Goal: Task Accomplishment & Management: Manage account settings

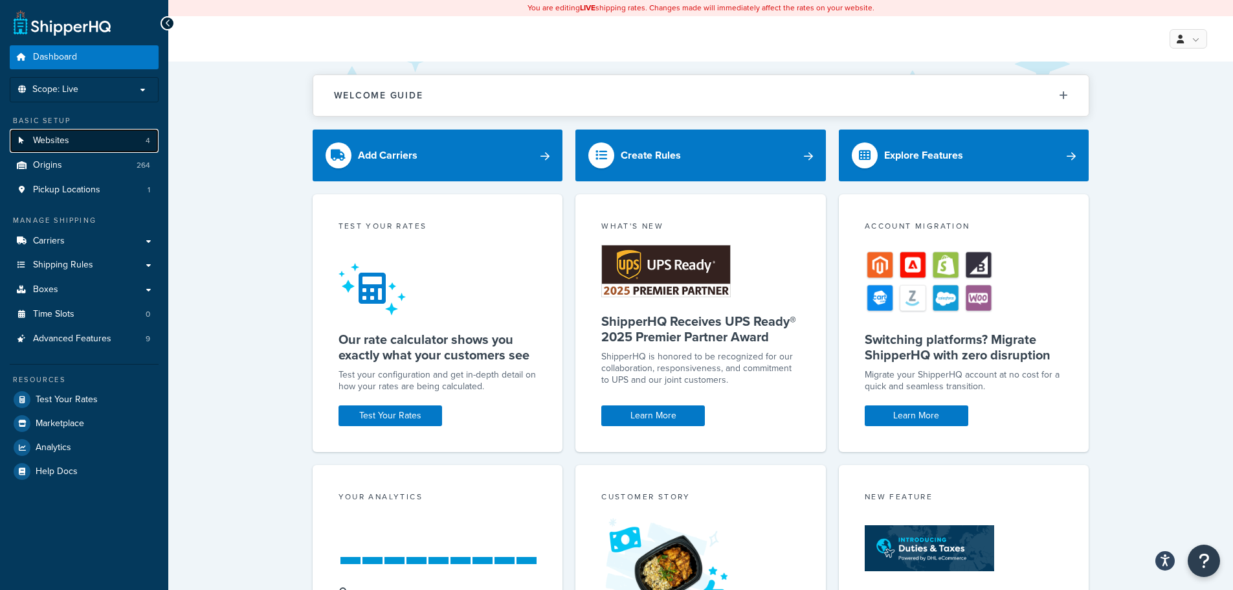
click at [105, 139] on link "Websites 4" at bounding box center [84, 141] width 149 height 24
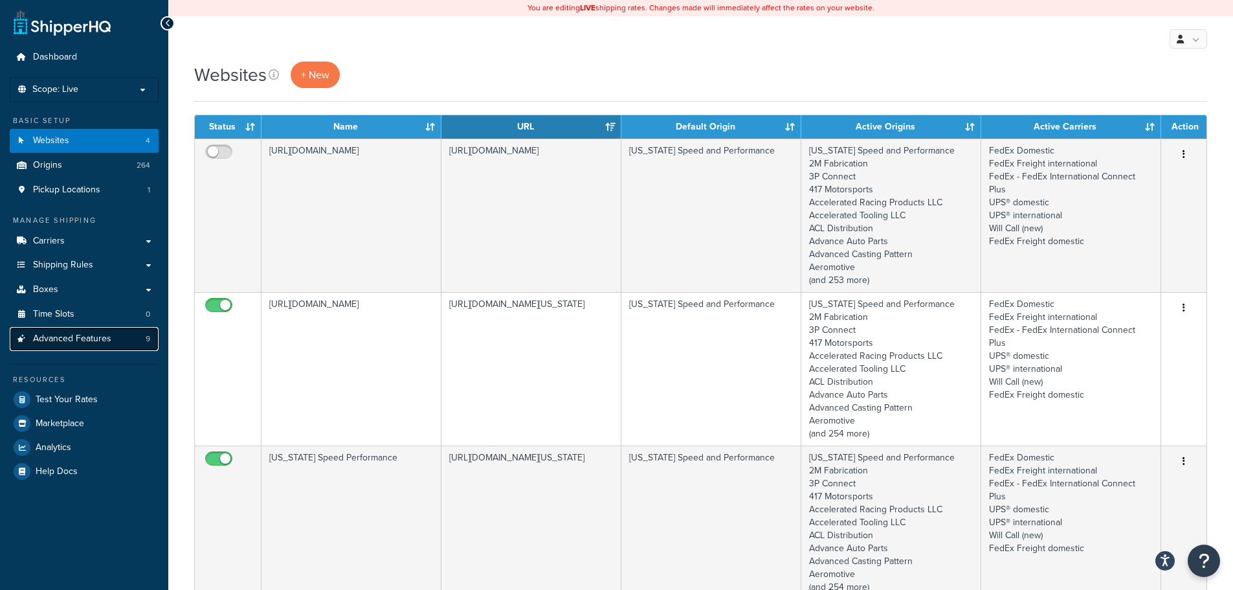
click at [86, 335] on span "Advanced Features" at bounding box center [72, 338] width 78 height 11
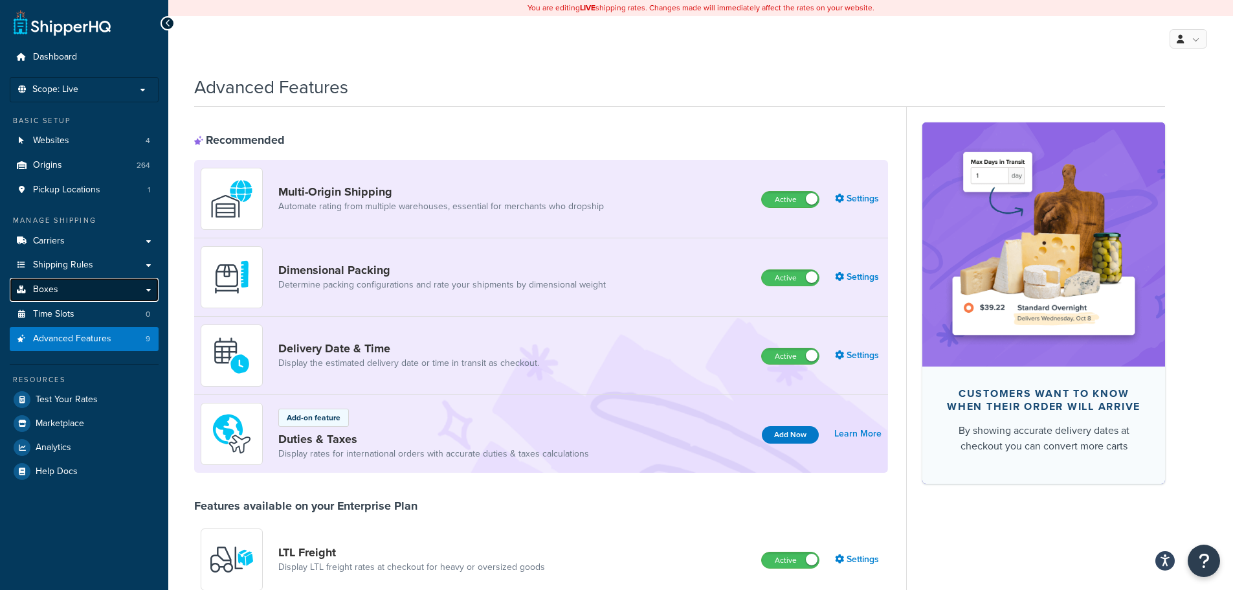
click at [76, 288] on link "Boxes" at bounding box center [84, 290] width 149 height 24
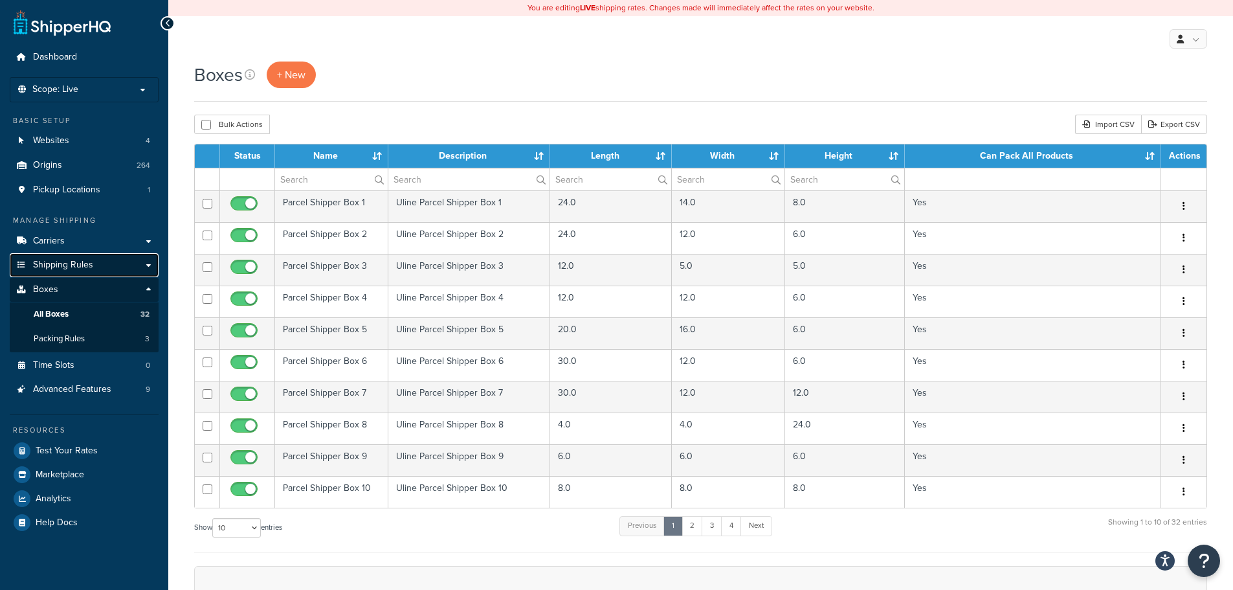
click at [83, 265] on span "Shipping Rules" at bounding box center [63, 265] width 60 height 11
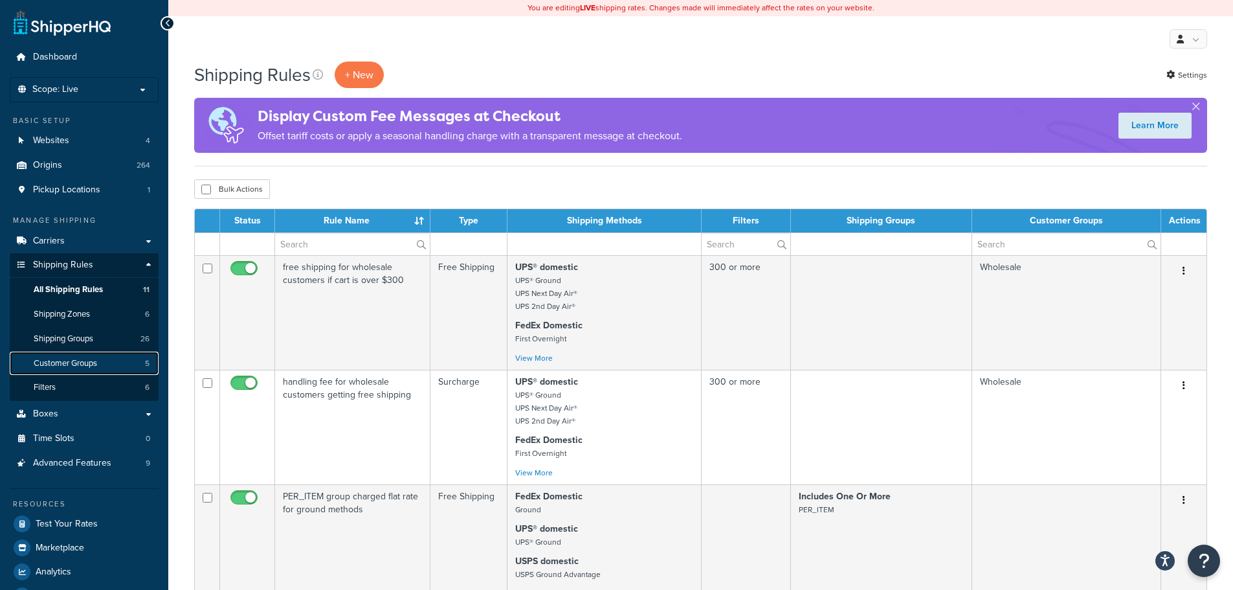
click at [71, 366] on span "Customer Groups" at bounding box center [65, 363] width 63 height 11
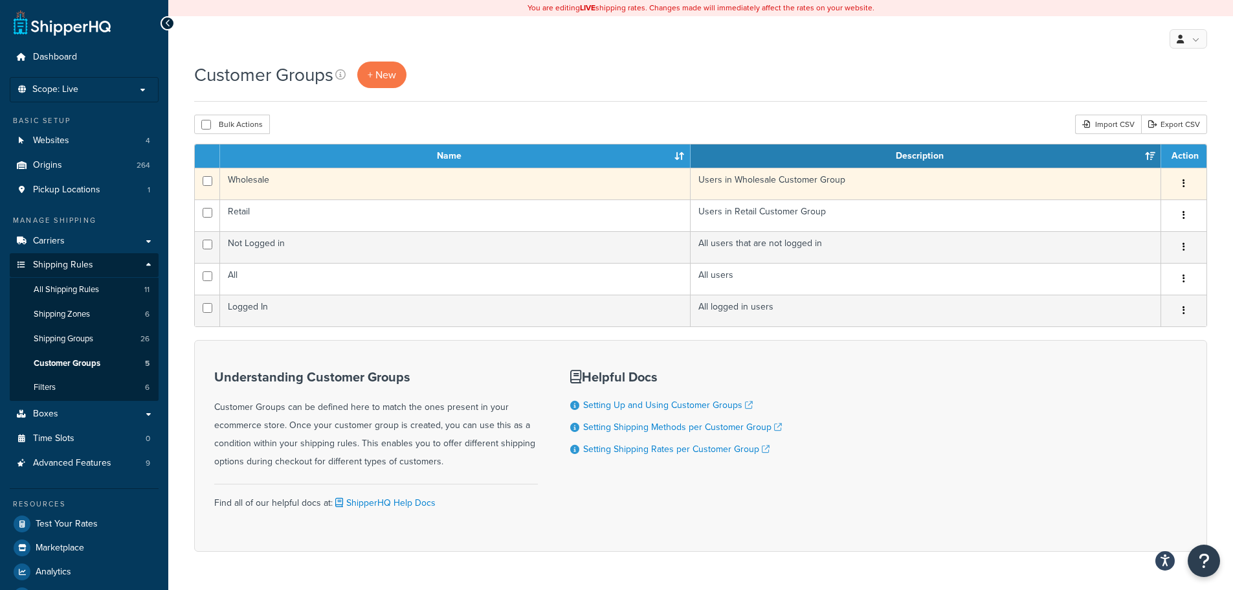
click at [1184, 184] on icon "button" at bounding box center [1184, 183] width 3 height 9
click at [1138, 206] on link "Edit" at bounding box center [1131, 210] width 102 height 27
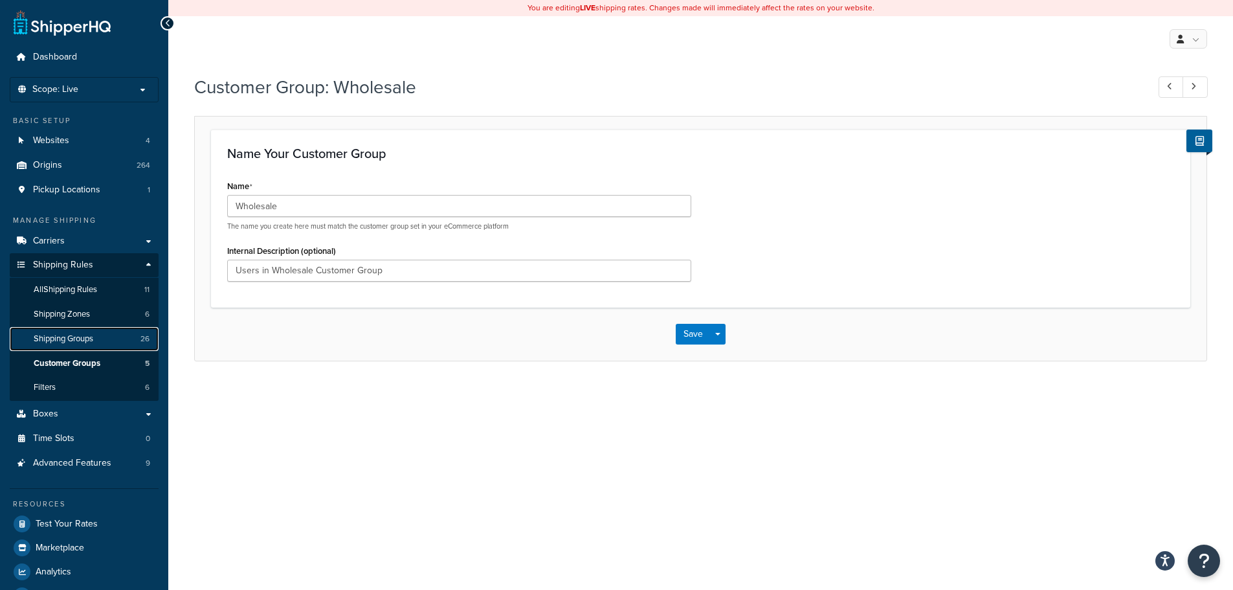
click at [64, 337] on span "Shipping Groups" at bounding box center [64, 338] width 60 height 11
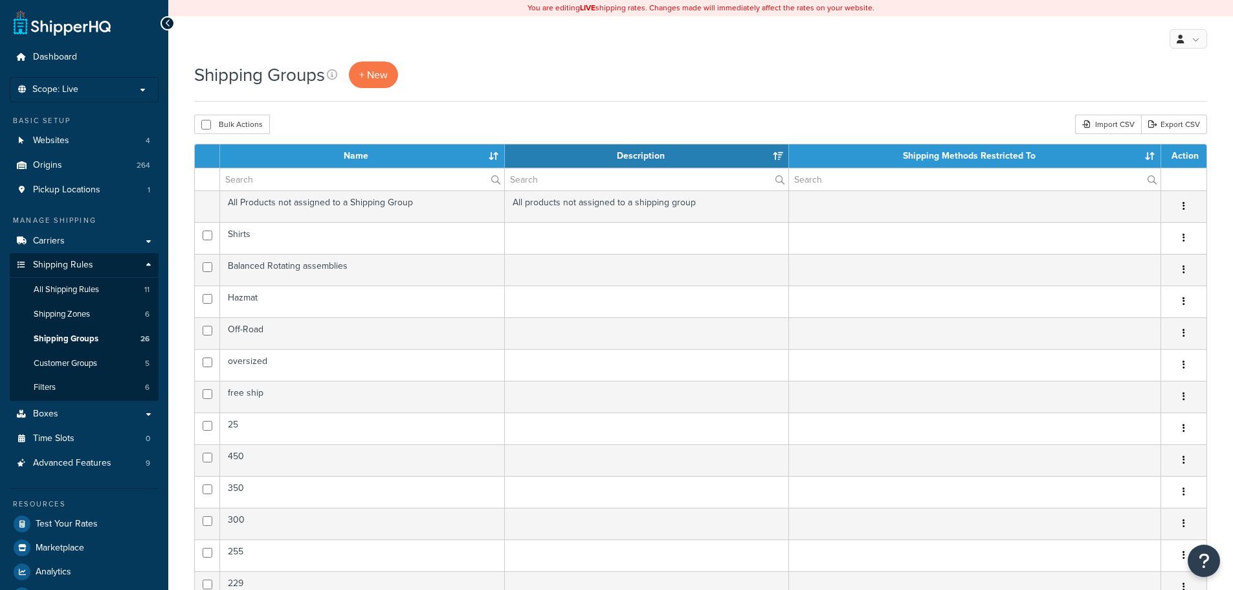
select select "15"
click at [58, 359] on span "Customer Groups" at bounding box center [65, 363] width 63 height 11
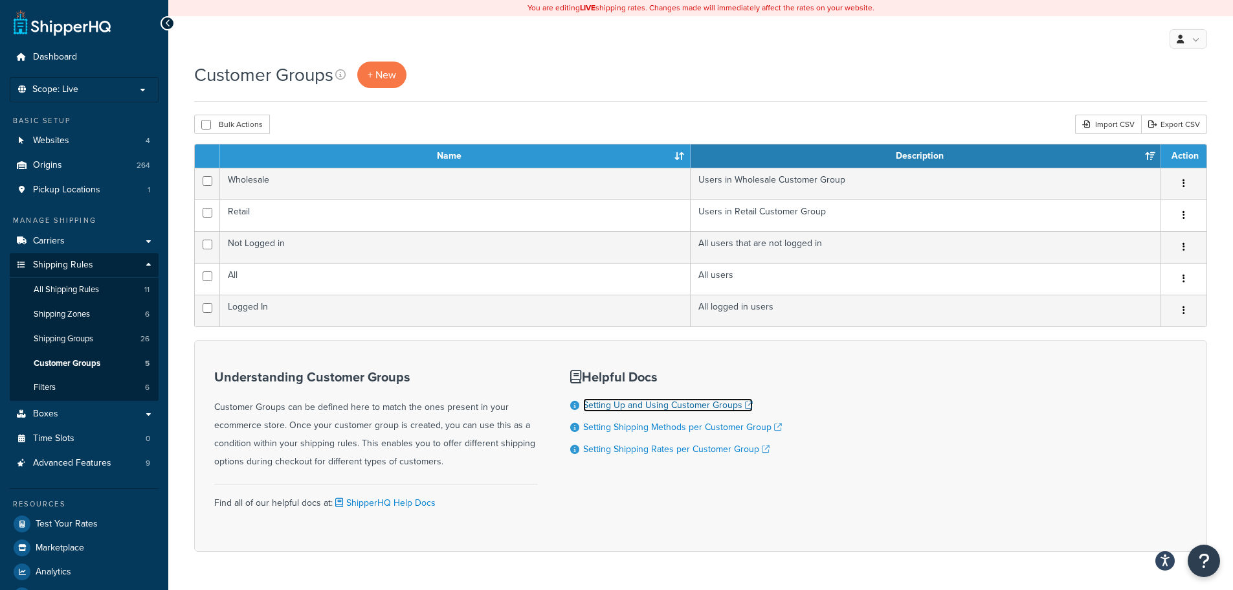
click at [735, 408] on link "Setting Up and Using Customer Groups" at bounding box center [668, 405] width 170 height 14
click at [342, 77] on icon at bounding box center [340, 74] width 10 height 10
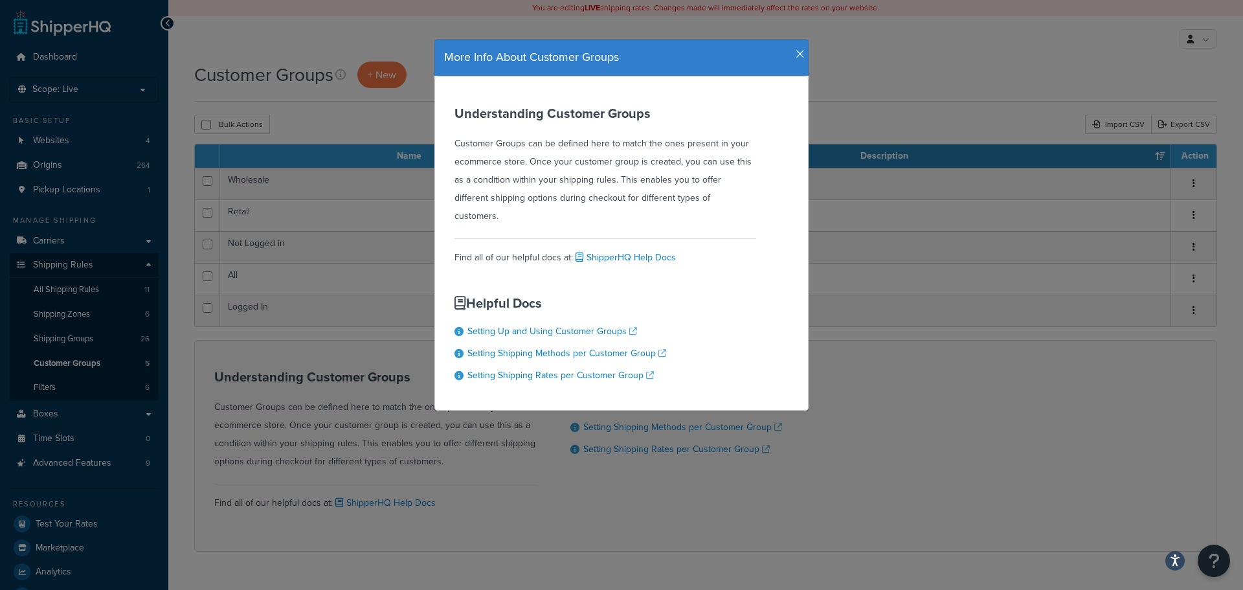
click at [796, 54] on icon "button" at bounding box center [800, 55] width 9 height 12
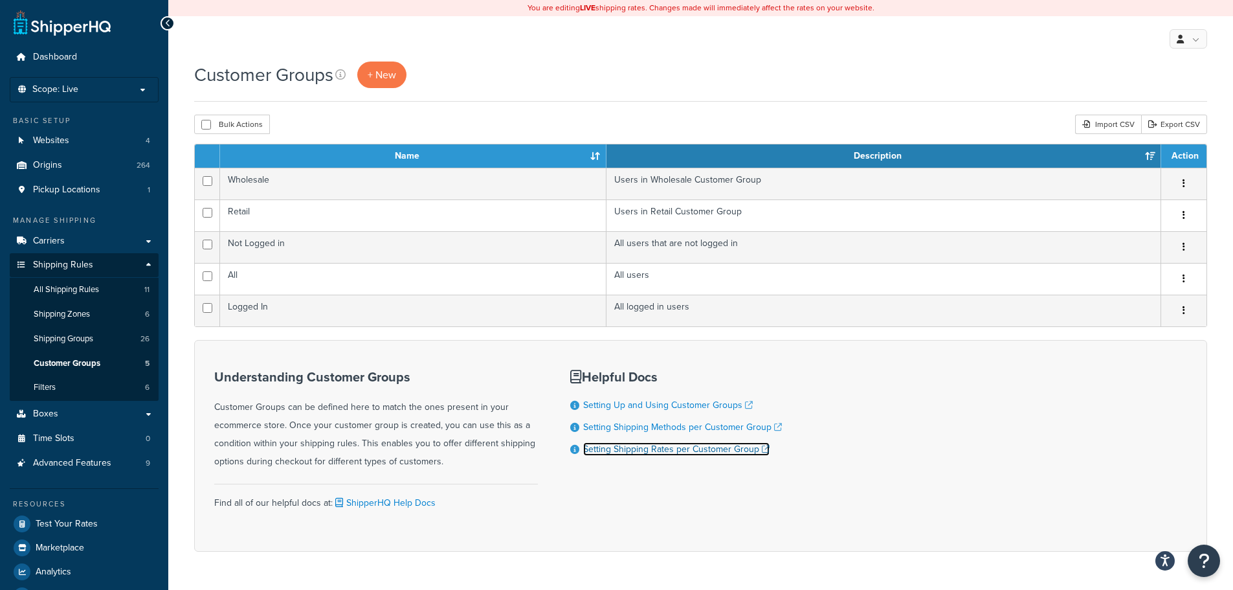
click at [763, 452] on link "Setting Shipping Rates per Customer Group" at bounding box center [676, 449] width 186 height 14
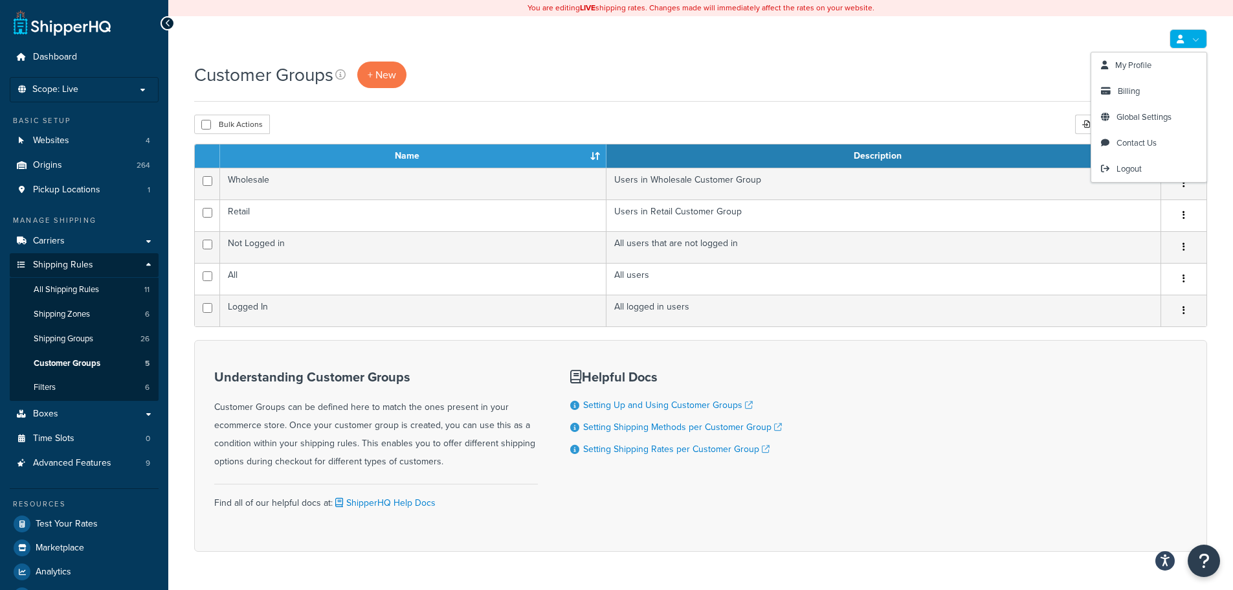
click at [1198, 39] on link at bounding box center [1189, 38] width 38 height 19
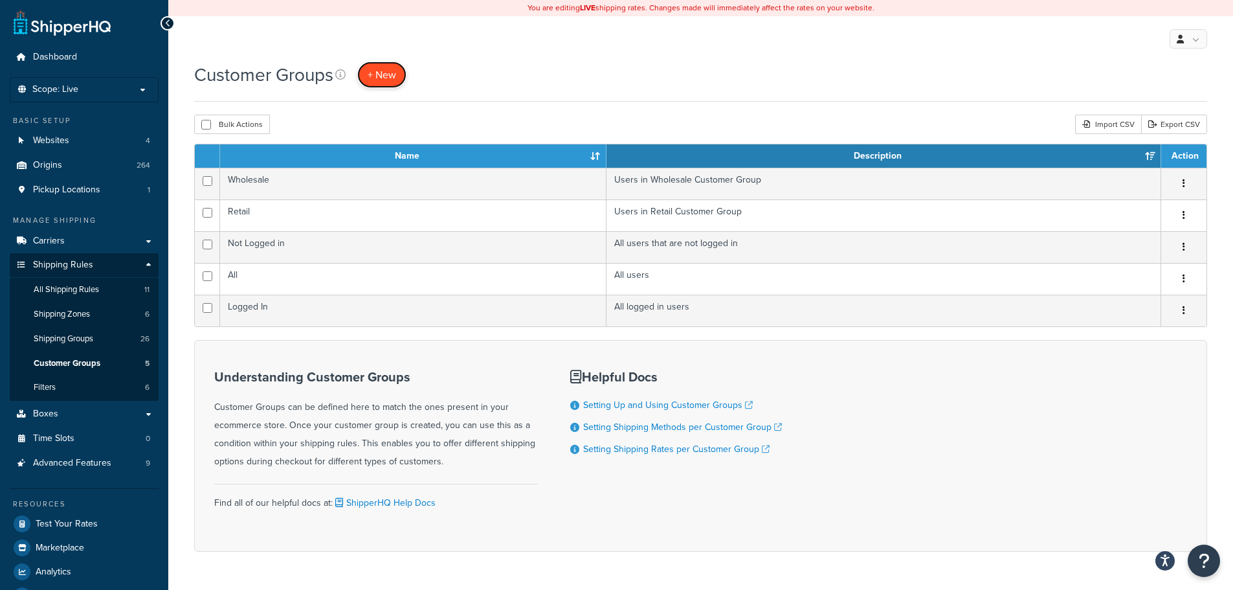
click at [392, 82] on span "+ New" at bounding box center [382, 74] width 28 height 15
click at [137, 267] on link "Shipping Rules" at bounding box center [84, 265] width 149 height 24
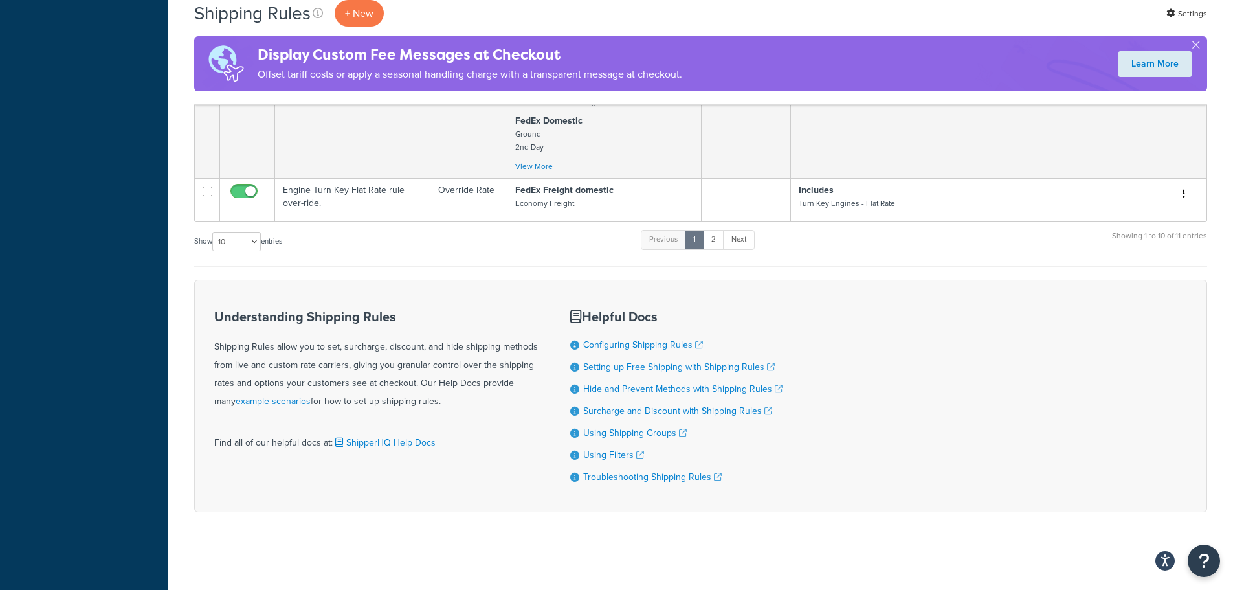
scroll to position [1155, 0]
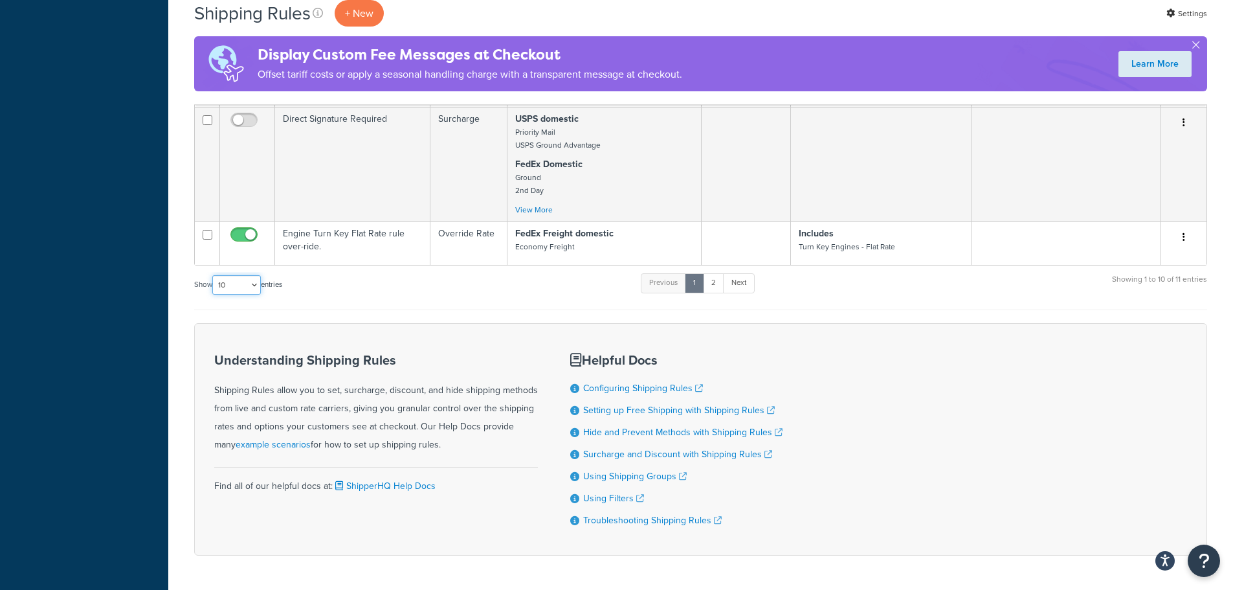
click at [256, 295] on select "10 15 25 50 100 1000" at bounding box center [236, 284] width 49 height 19
click at [214, 293] on select "10 15 25 50 100 1000" at bounding box center [236, 284] width 49 height 19
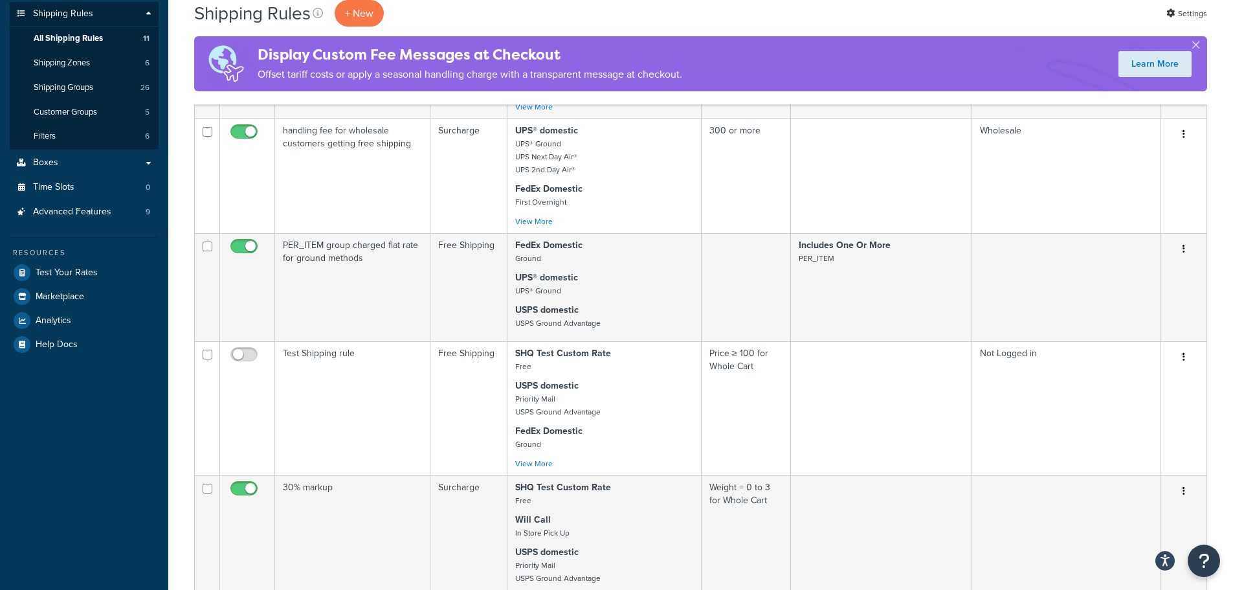
scroll to position [0, 0]
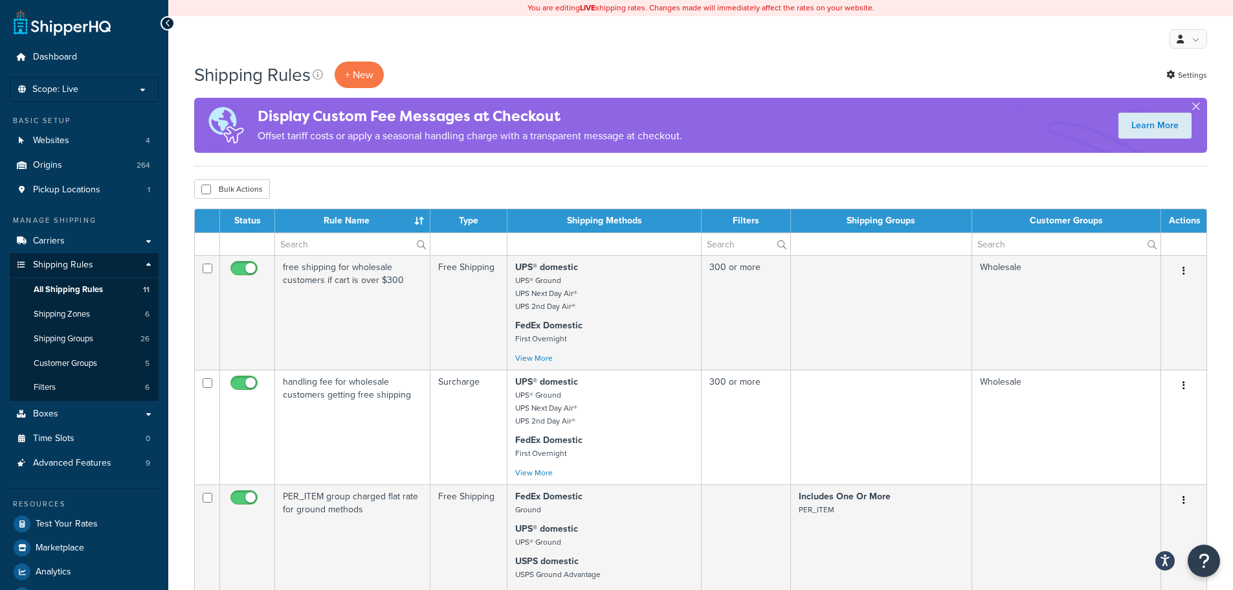
click at [1198, 107] on button "button" at bounding box center [1195, 108] width 3 height 3
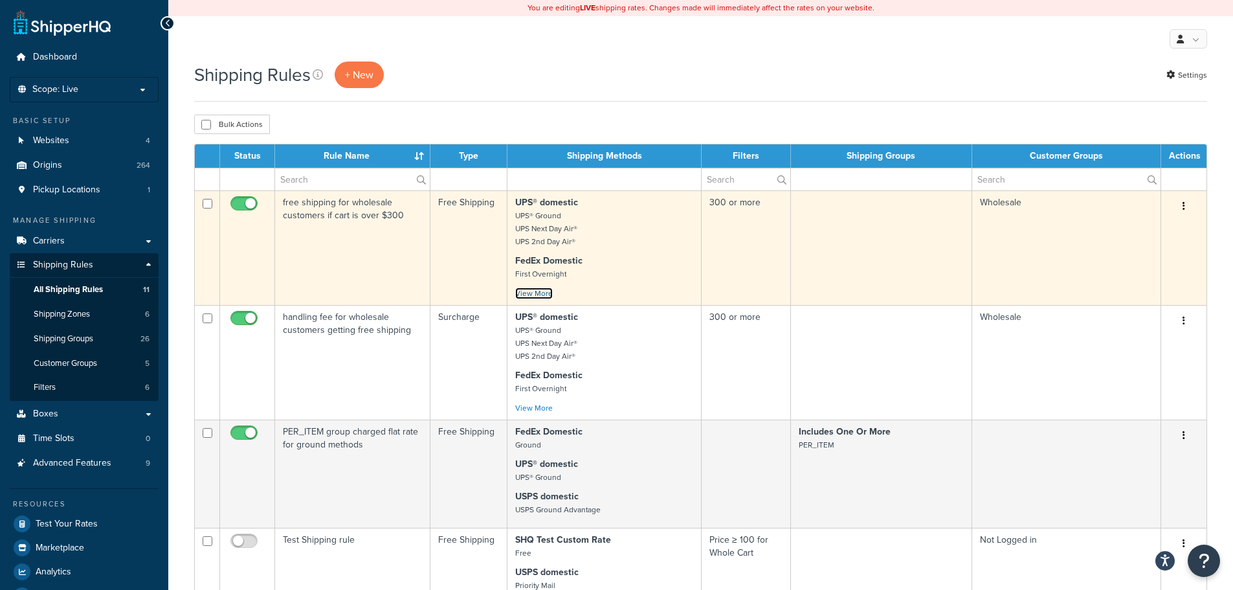
click at [545, 295] on link "View More" at bounding box center [534, 293] width 38 height 12
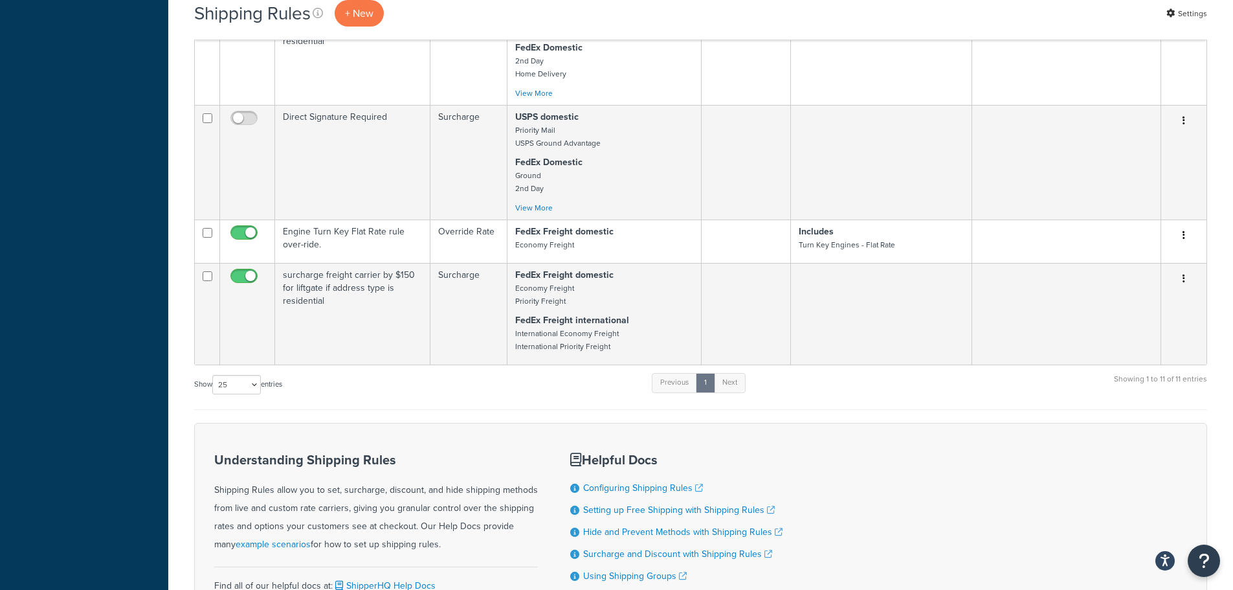
scroll to position [1084, 0]
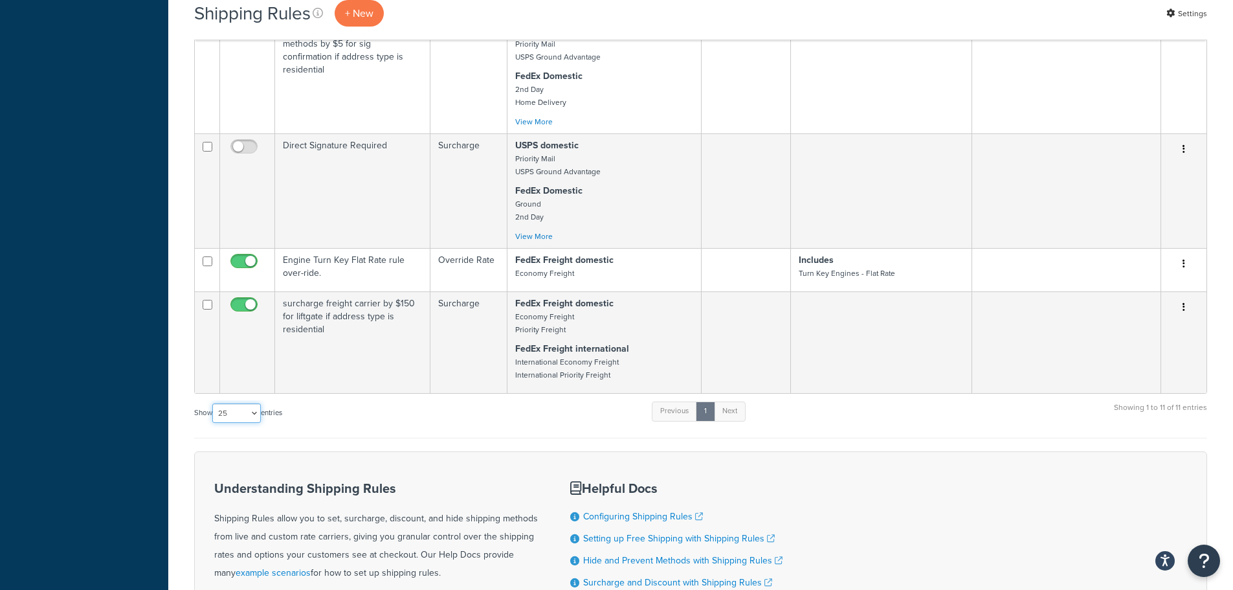
click at [251, 423] on select "10 15 25 50 100 1000" at bounding box center [236, 412] width 49 height 19
select select "50"
click at [214, 422] on select "10 15 25 50 100 1000" at bounding box center [236, 412] width 49 height 19
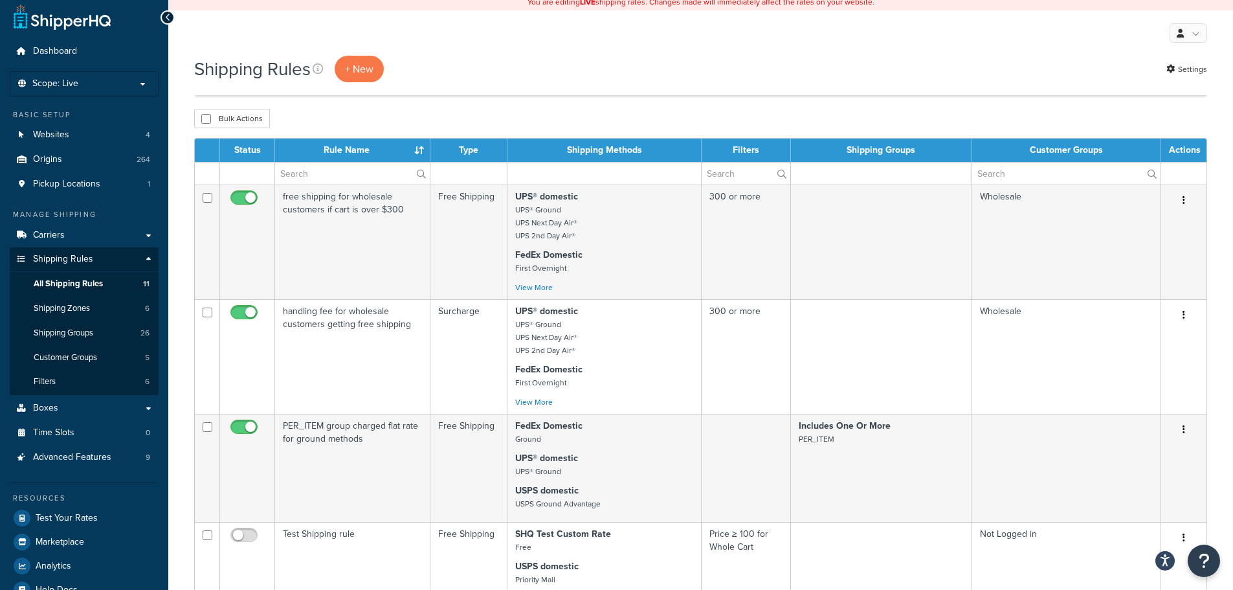
scroll to position [0, 0]
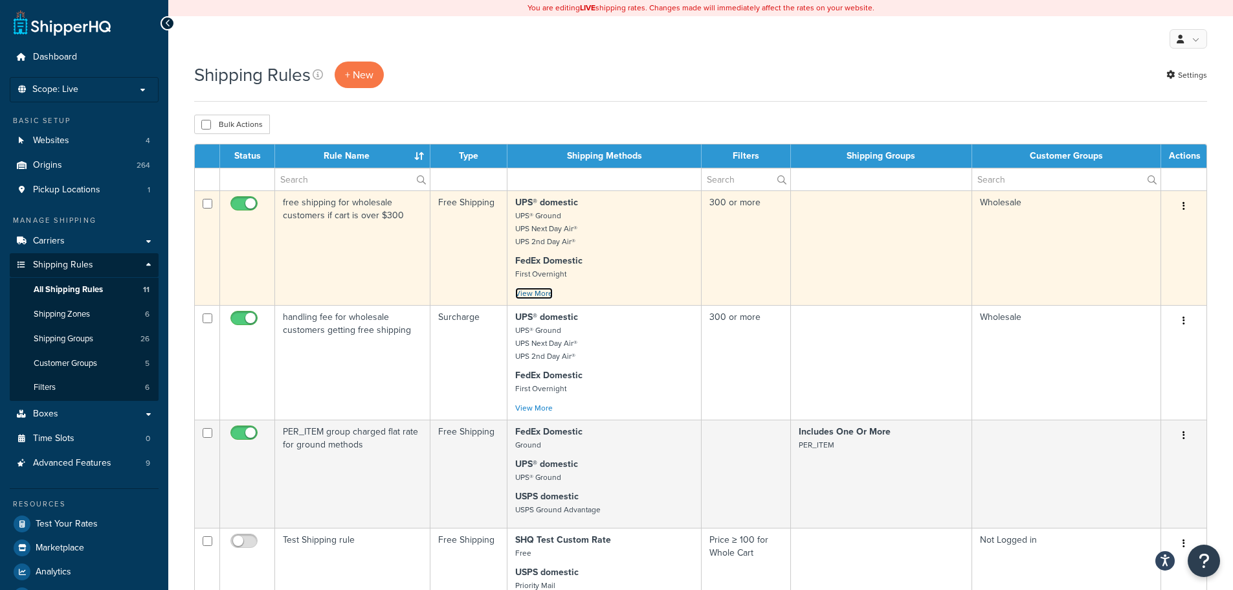
click at [534, 293] on link "View More" at bounding box center [534, 293] width 38 height 12
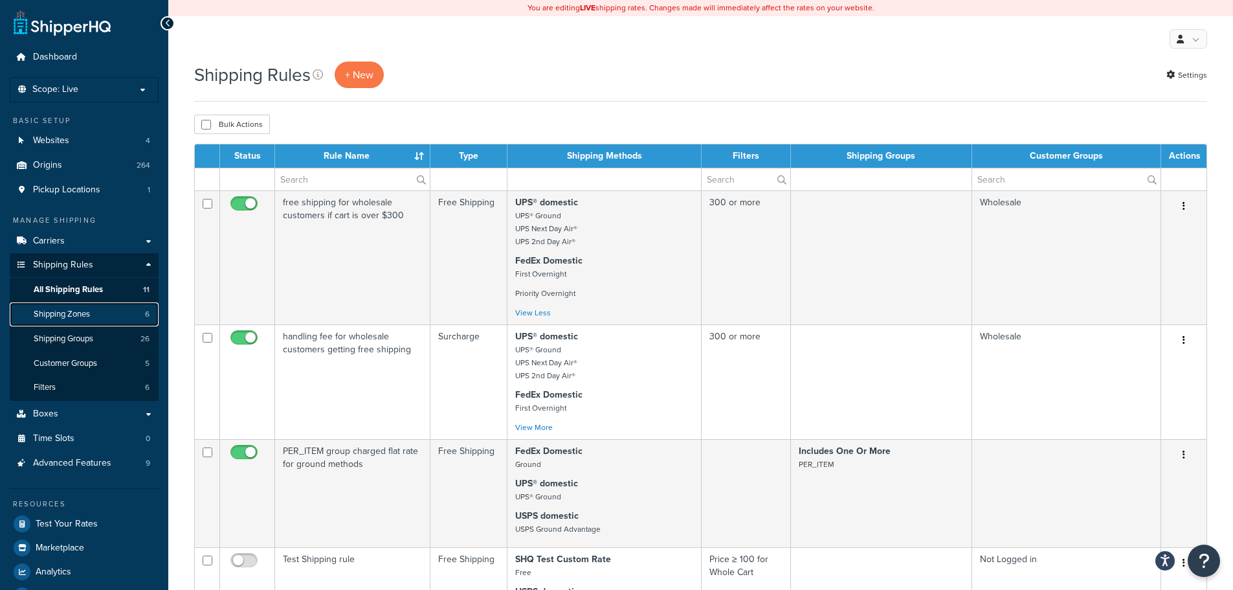
click at [98, 314] on link "Shipping Zones 6" at bounding box center [84, 314] width 149 height 24
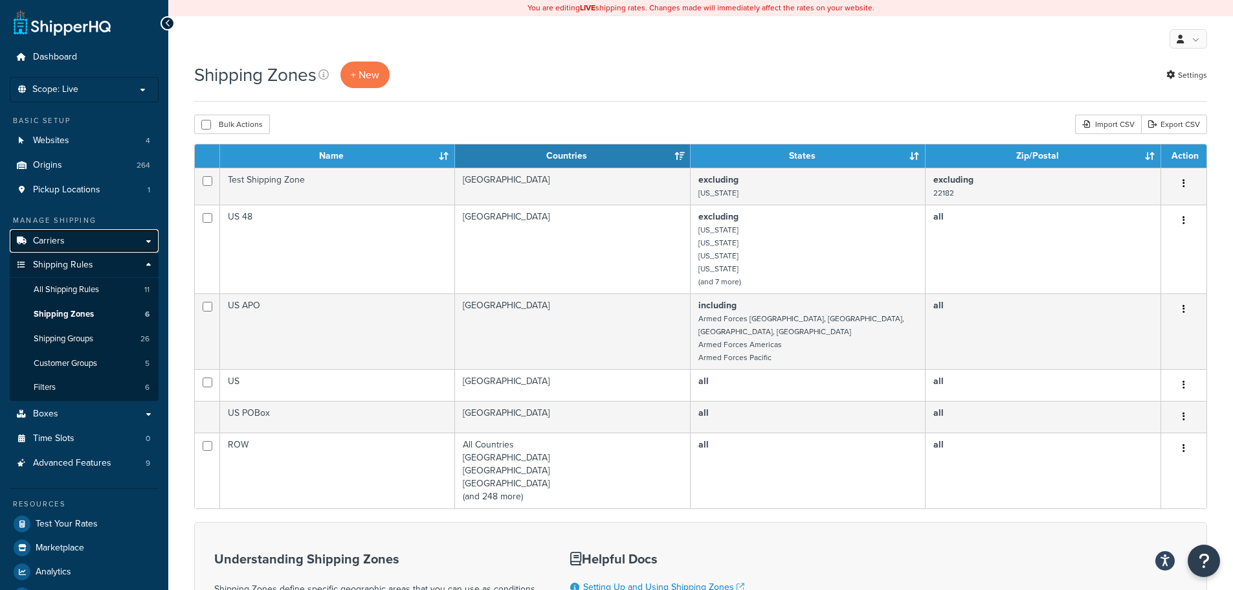
click at [148, 240] on link "Carriers" at bounding box center [84, 241] width 149 height 24
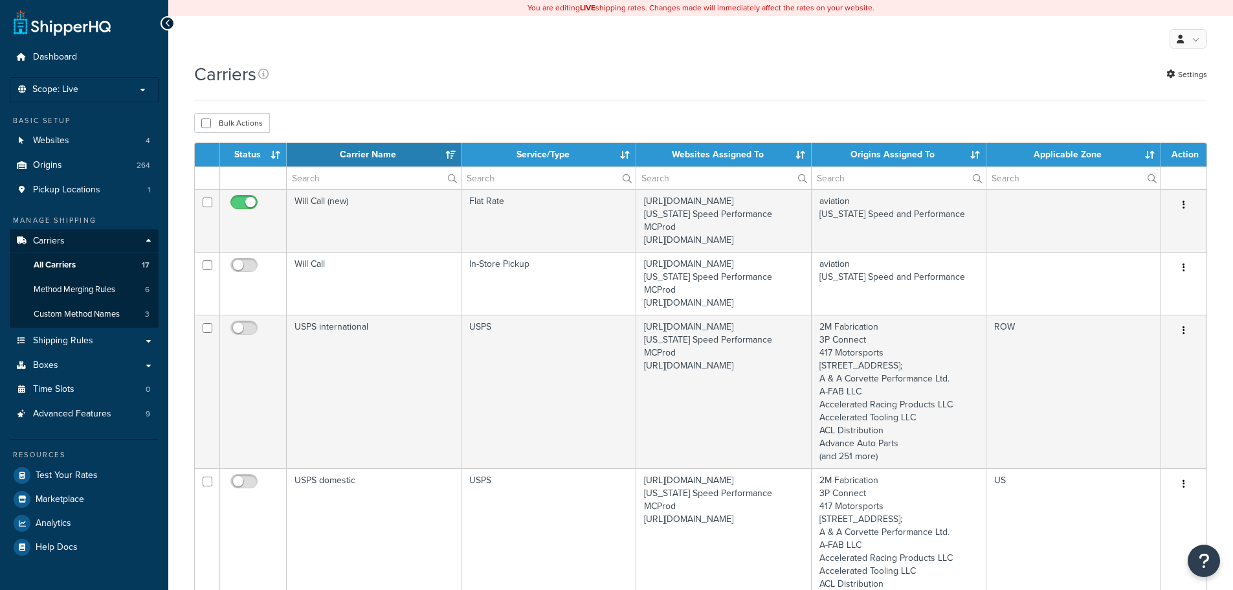
select select "15"
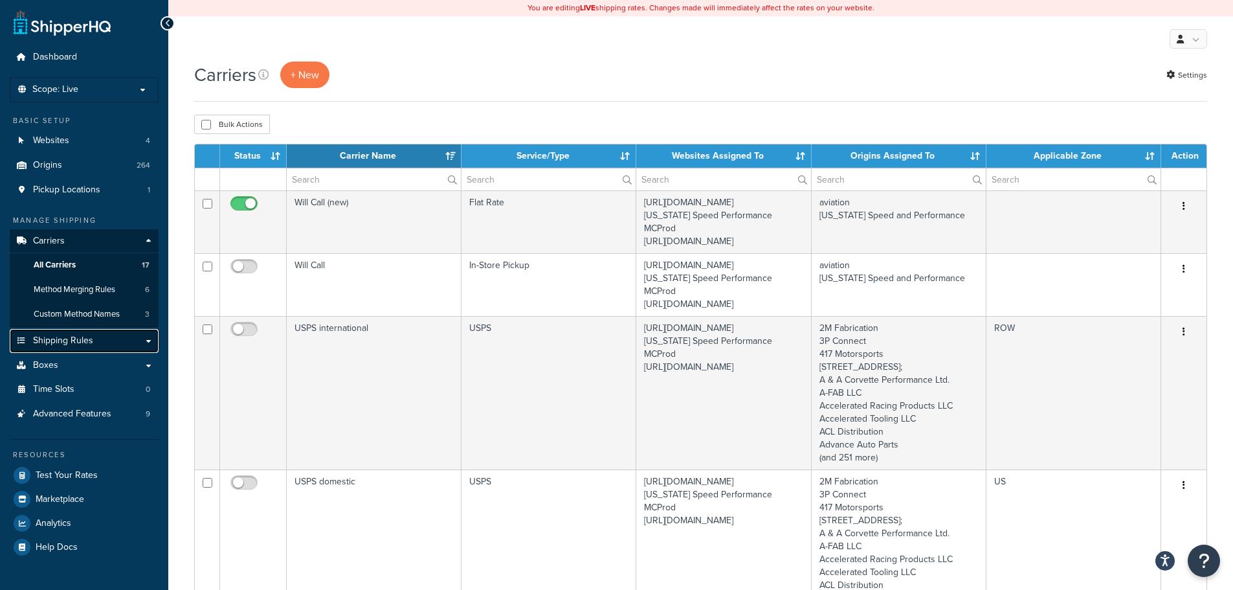
click at [144, 341] on link "Shipping Rules" at bounding box center [84, 341] width 149 height 24
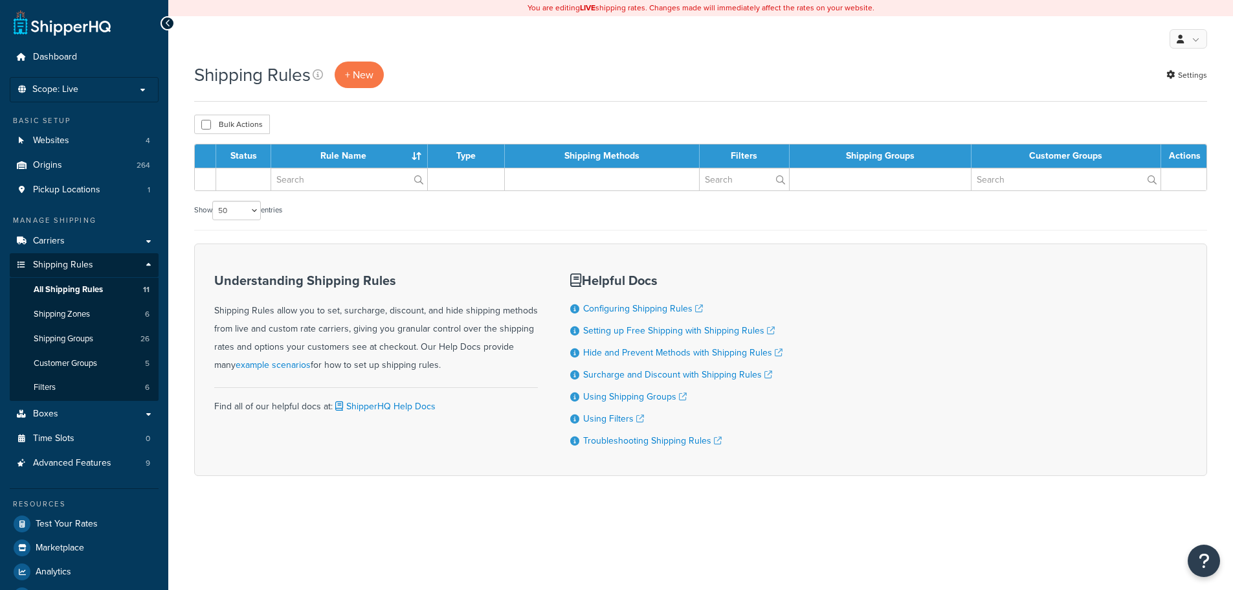
select select "50"
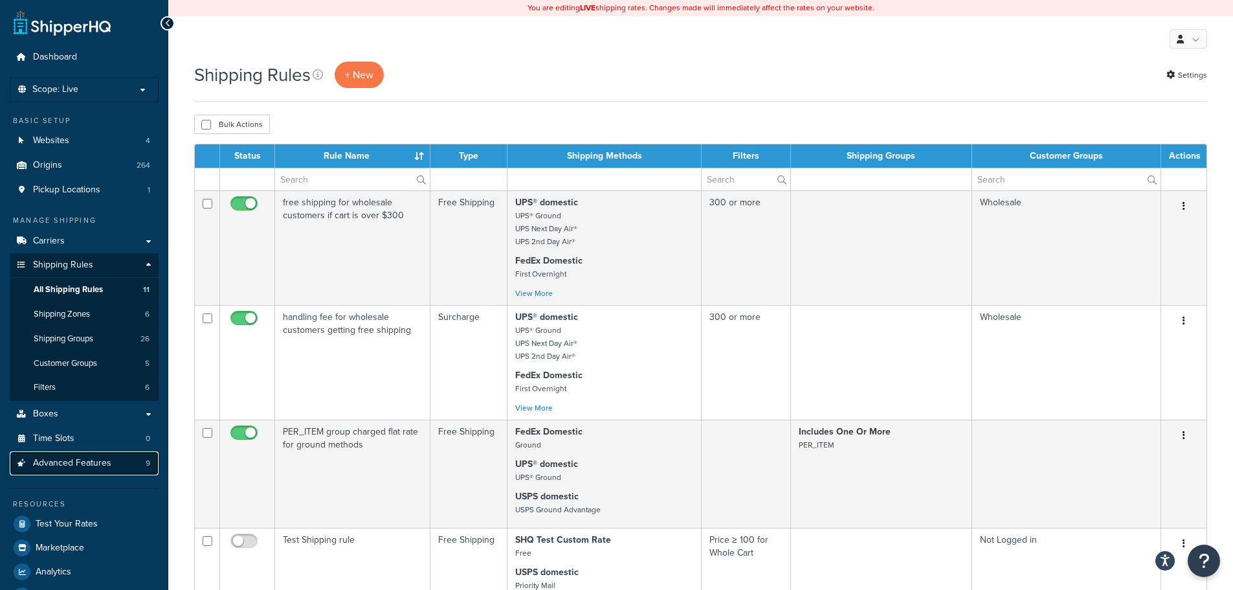
click at [76, 465] on span "Advanced Features" at bounding box center [72, 463] width 78 height 11
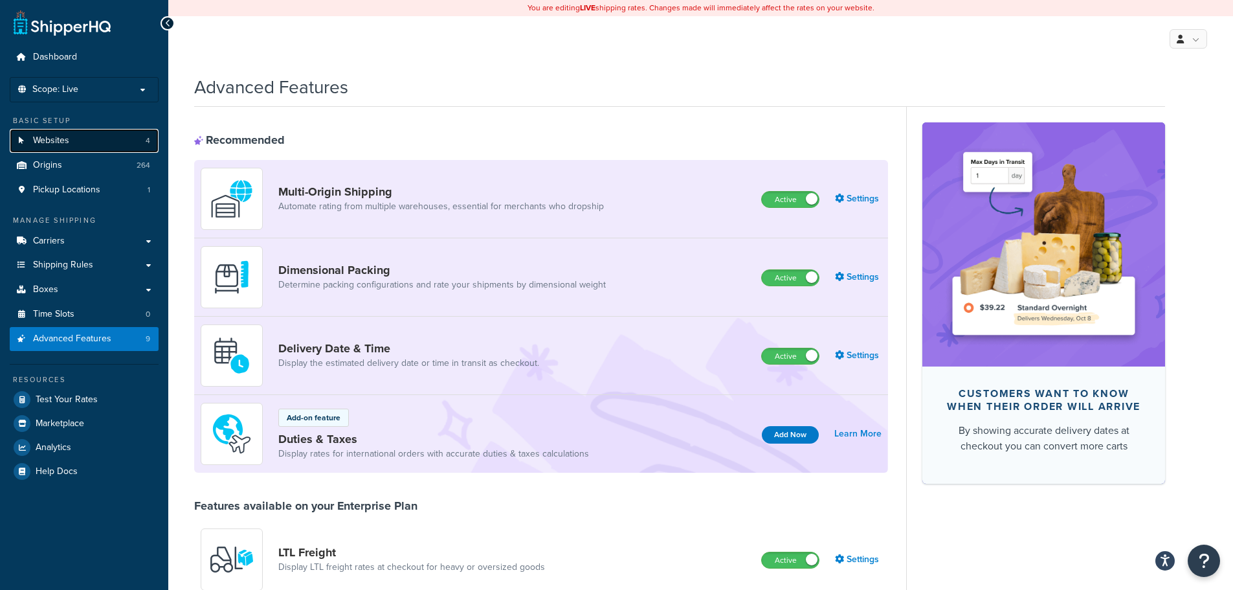
click at [120, 137] on link "Websites 4" at bounding box center [84, 141] width 149 height 24
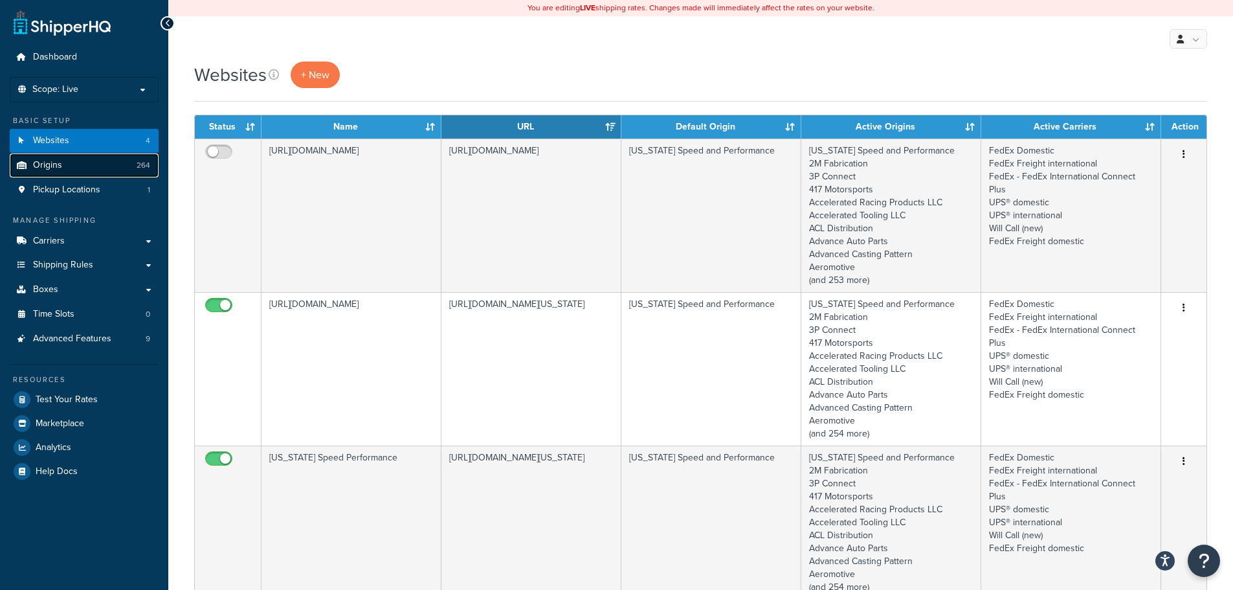
click at [84, 165] on link "Origins 264" at bounding box center [84, 165] width 149 height 24
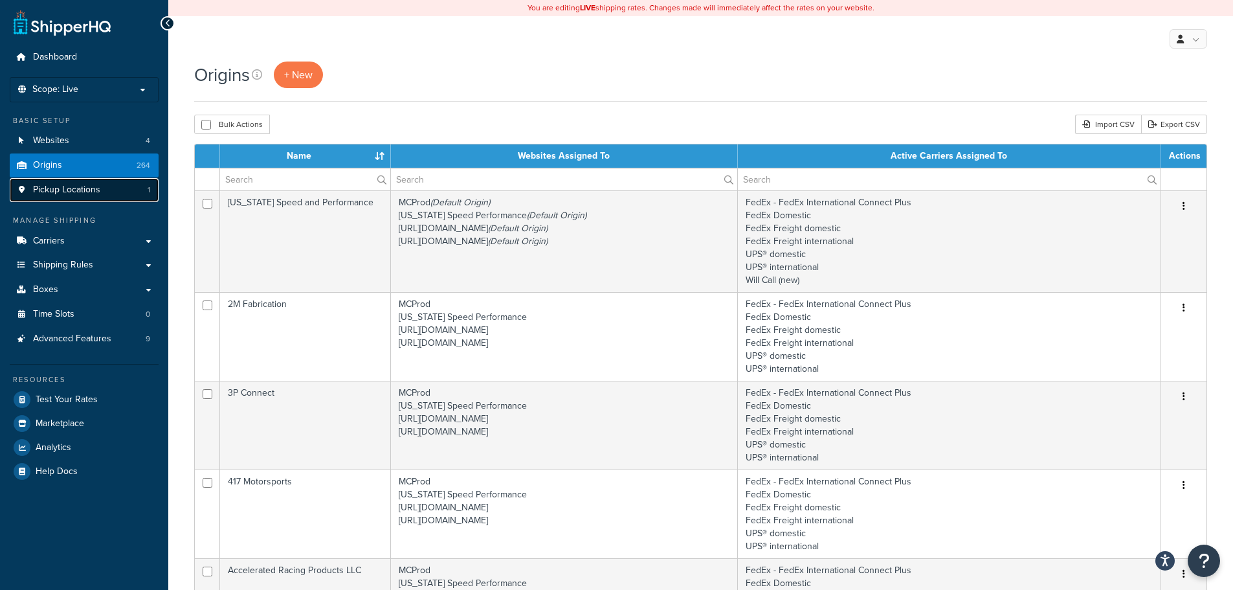
click at [98, 186] on span "Pickup Locations" at bounding box center [66, 189] width 67 height 11
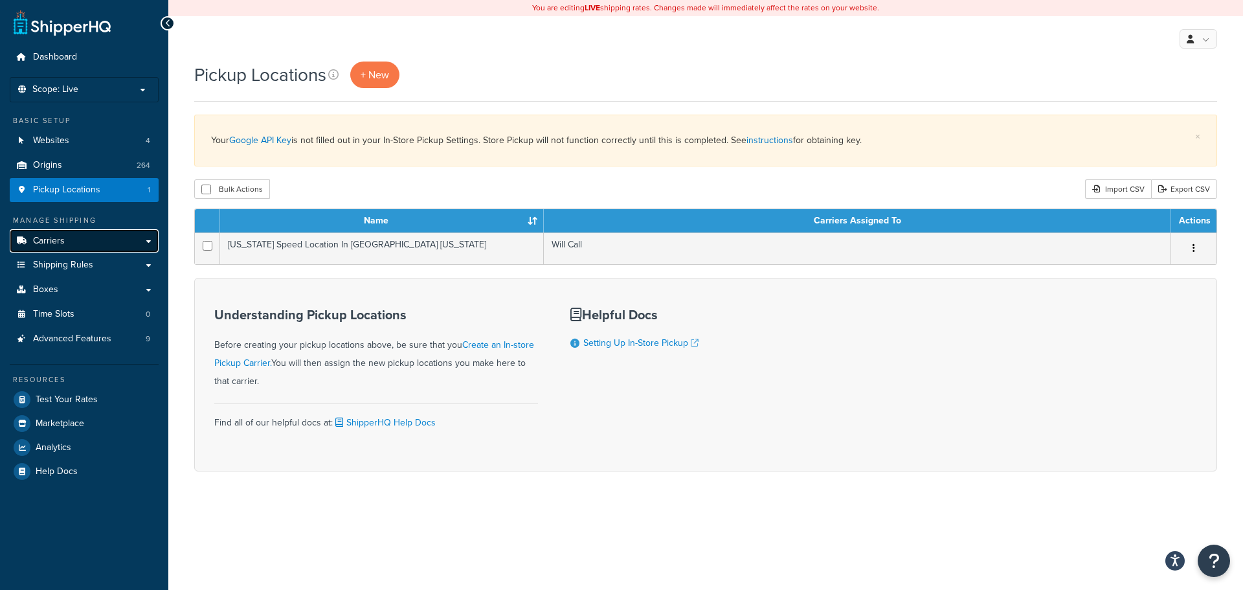
click at [97, 245] on link "Carriers" at bounding box center [84, 241] width 149 height 24
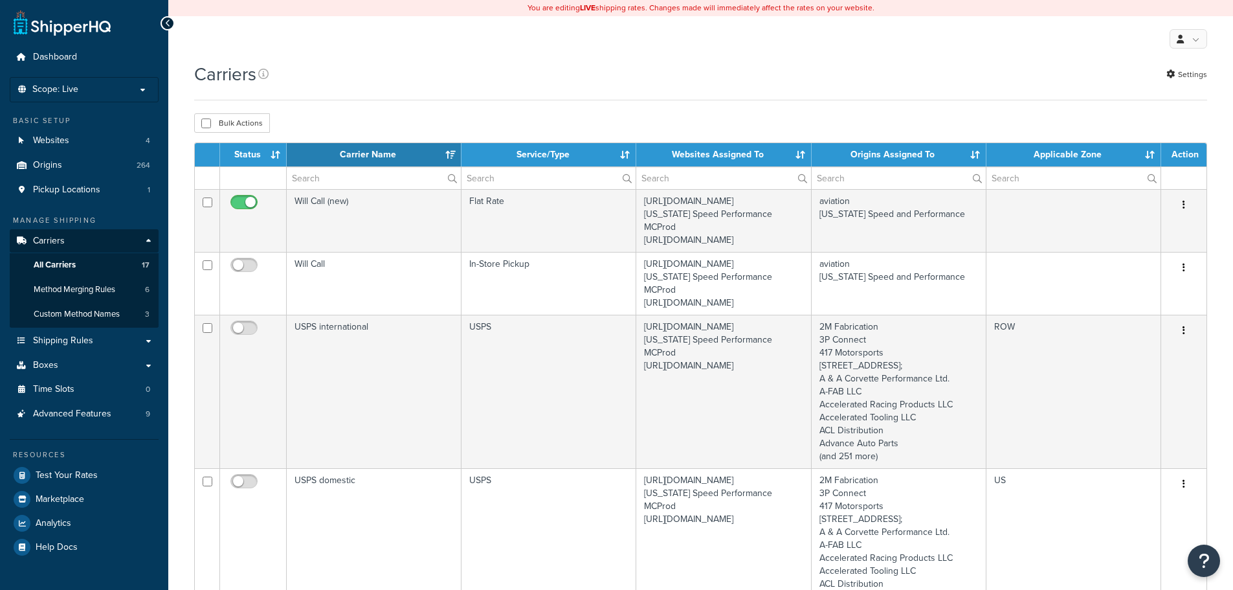
select select "15"
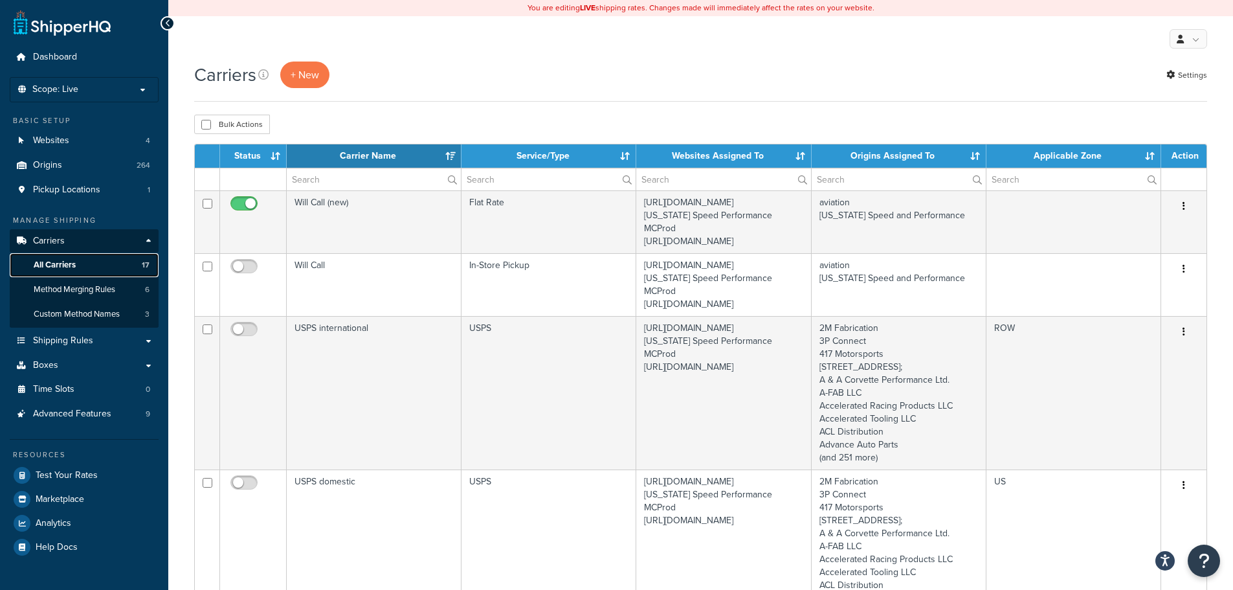
click at [77, 262] on link "All Carriers 17" at bounding box center [84, 265] width 149 height 24
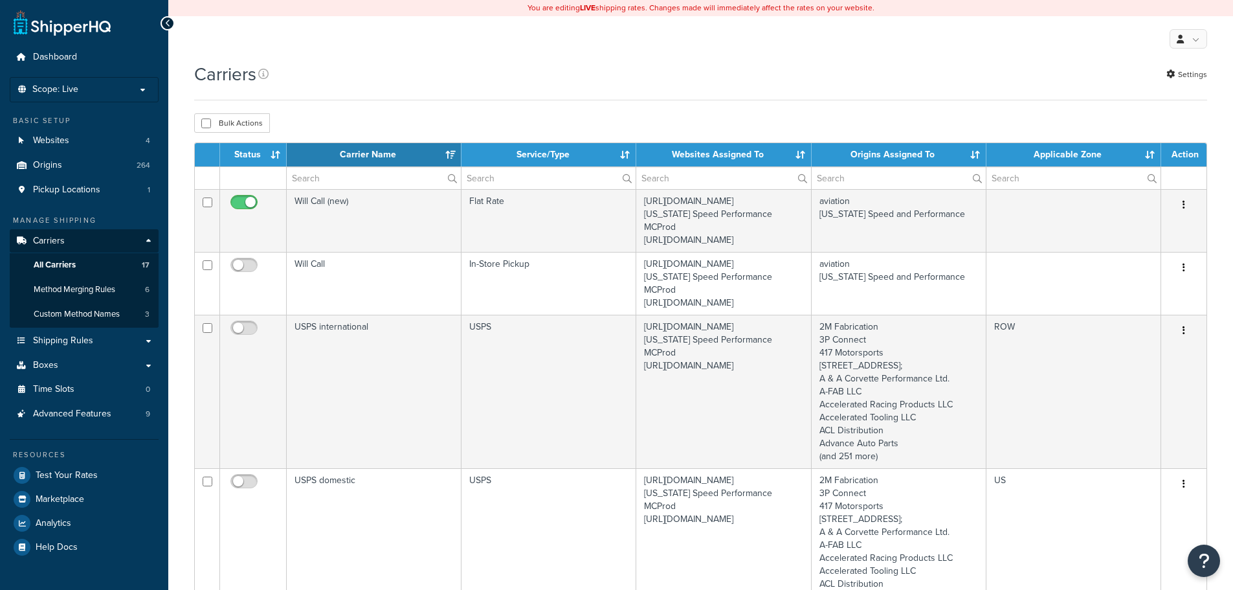
select select "15"
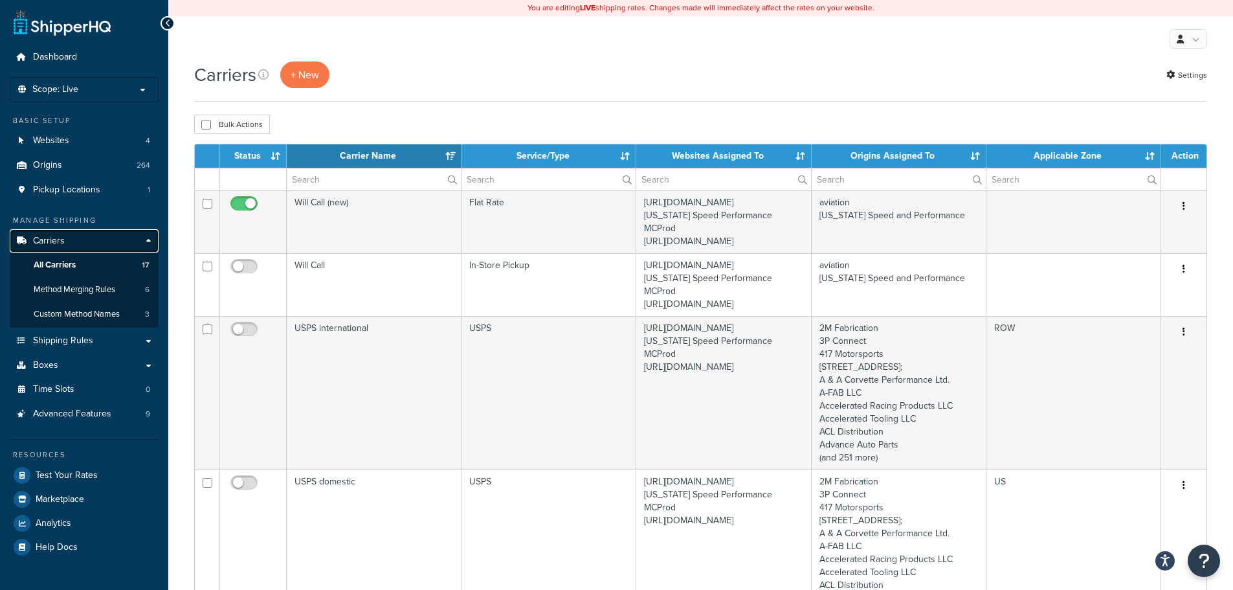
click at [142, 241] on link "Carriers" at bounding box center [84, 241] width 149 height 24
click at [148, 241] on link "Carriers" at bounding box center [84, 241] width 149 height 24
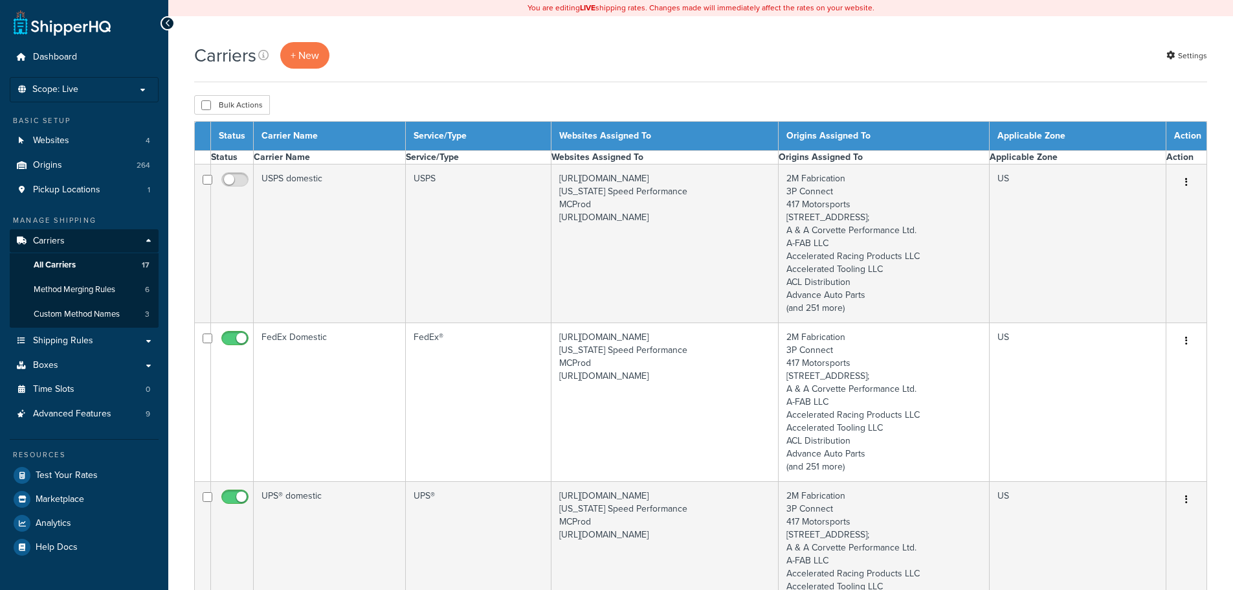
select select "15"
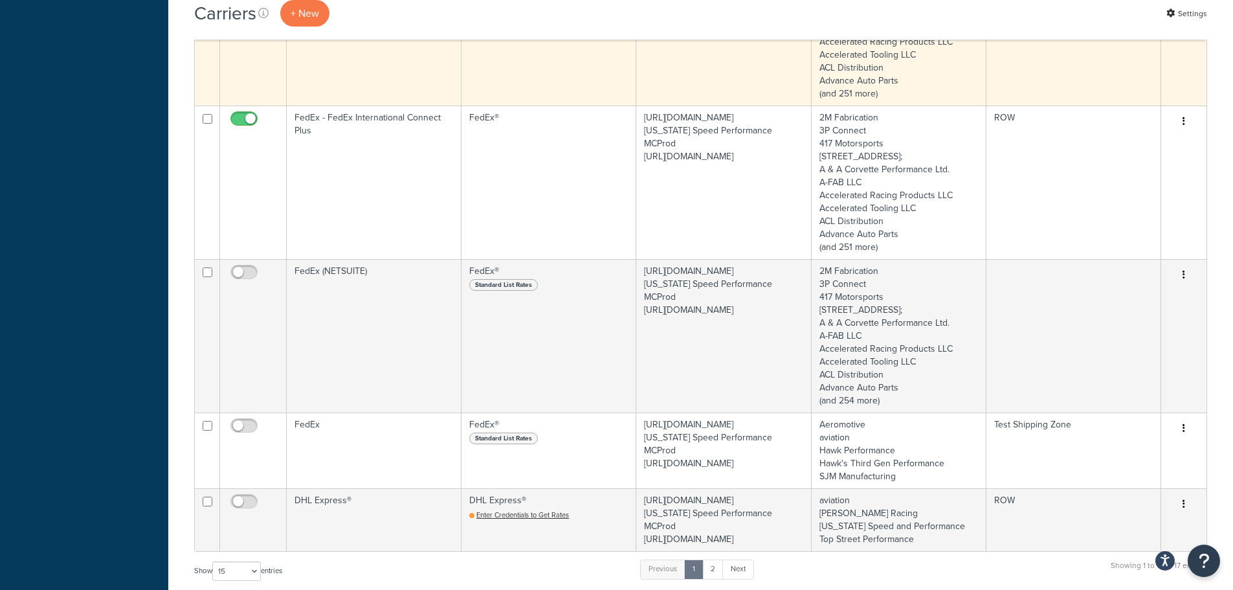
scroll to position [1510, 0]
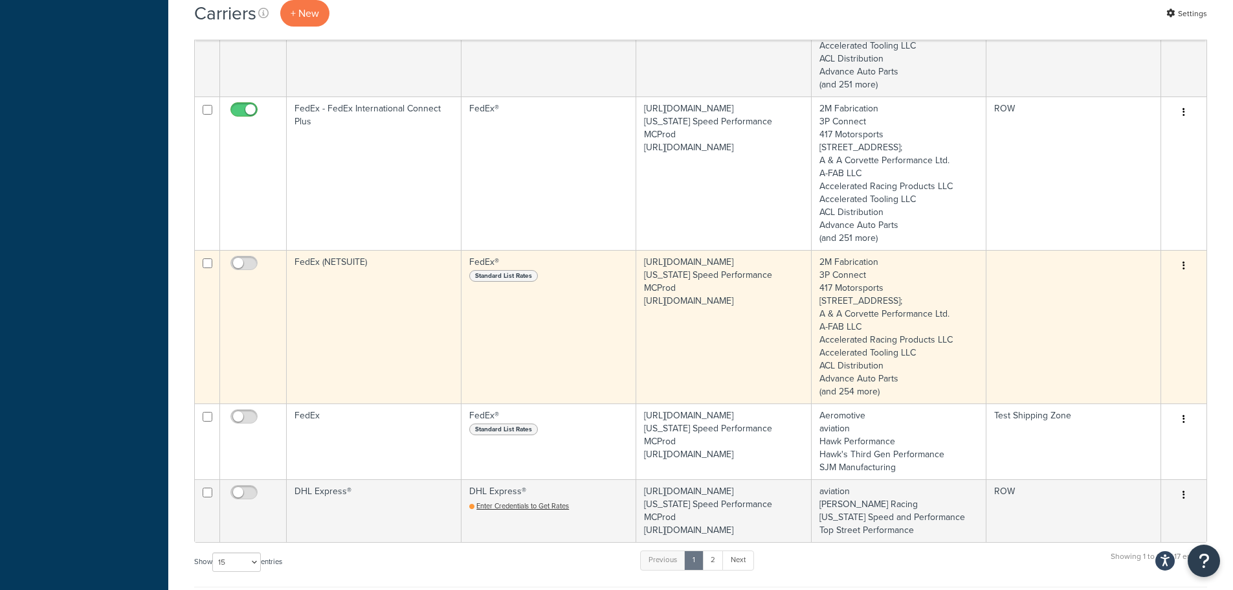
click at [1189, 276] on button "button" at bounding box center [1184, 266] width 18 height 21
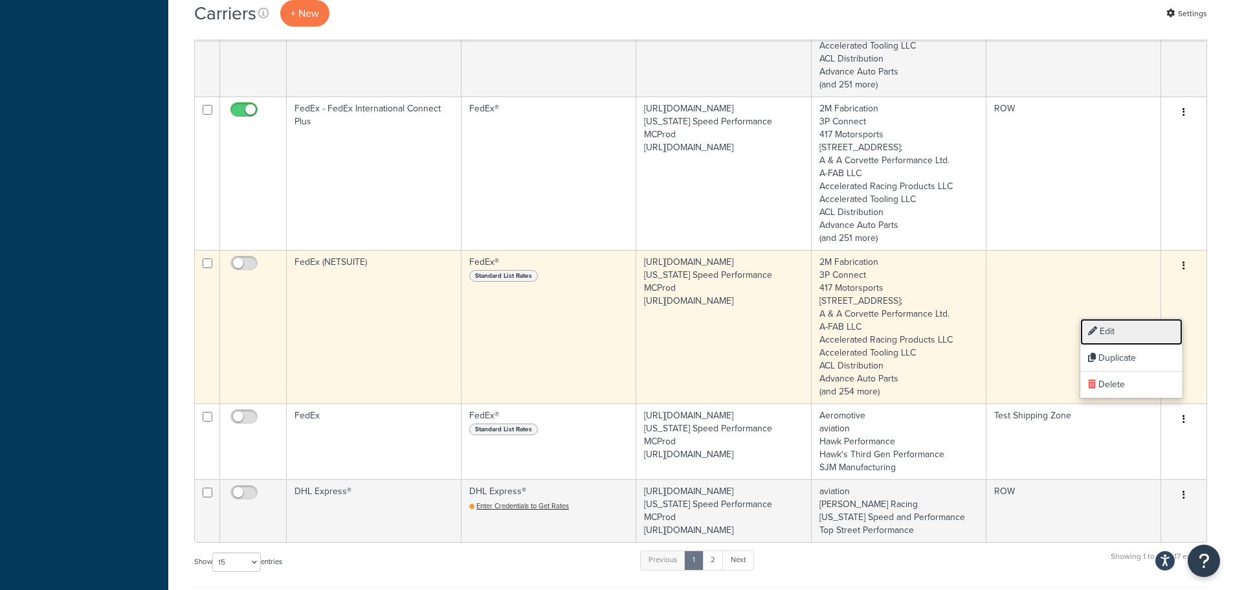
click at [1128, 331] on link "Edit" at bounding box center [1131, 331] width 102 height 27
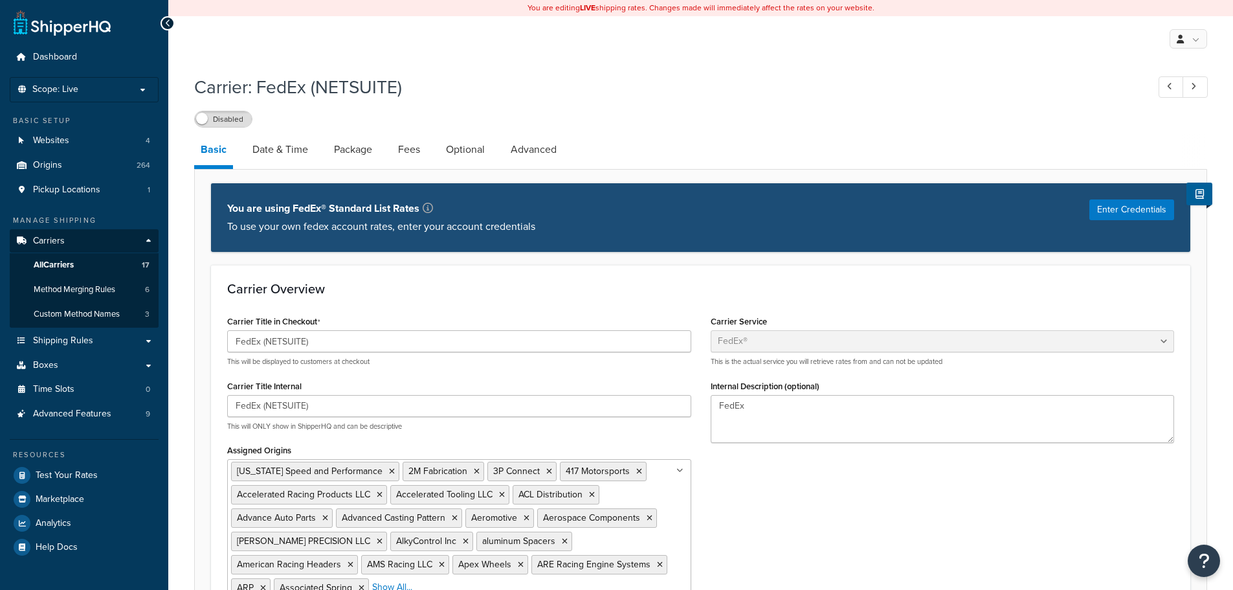
select select "fedEx"
select select "REGULAR_PICKUP"
select select "YOUR_PACKAGING"
